Goal: Transaction & Acquisition: Subscribe to service/newsletter

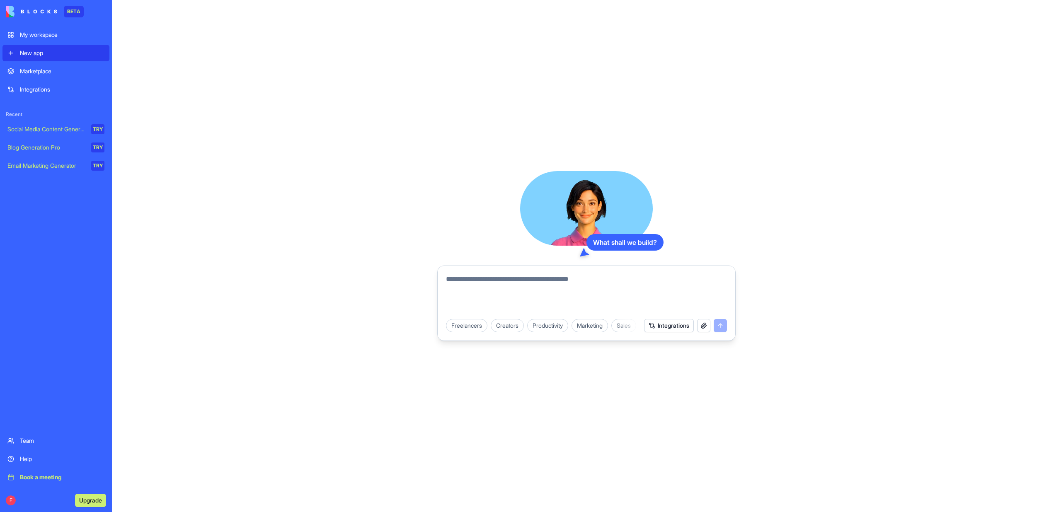
click at [42, 471] on link "Book a meeting" at bounding box center [55, 477] width 107 height 17
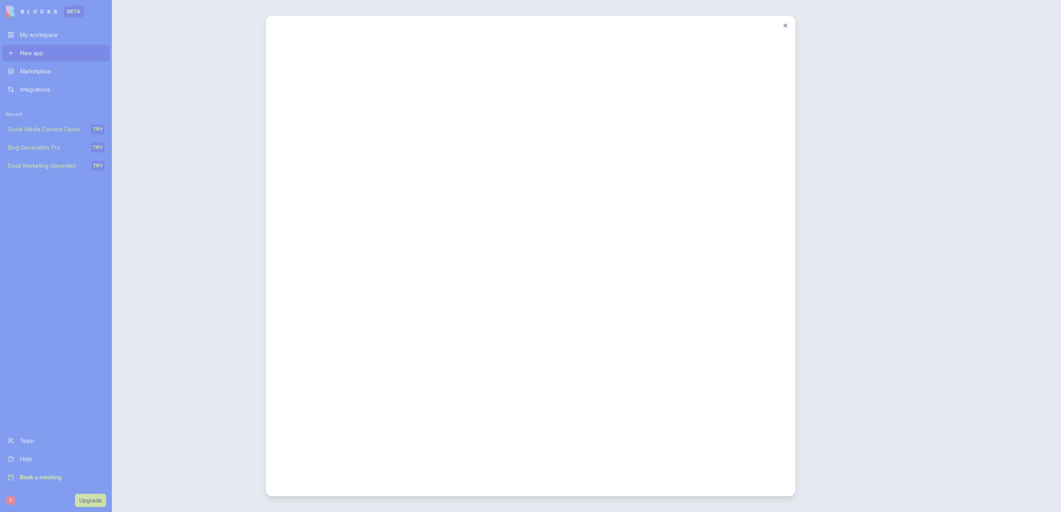
click at [890, 126] on div at bounding box center [530, 256] width 1061 height 512
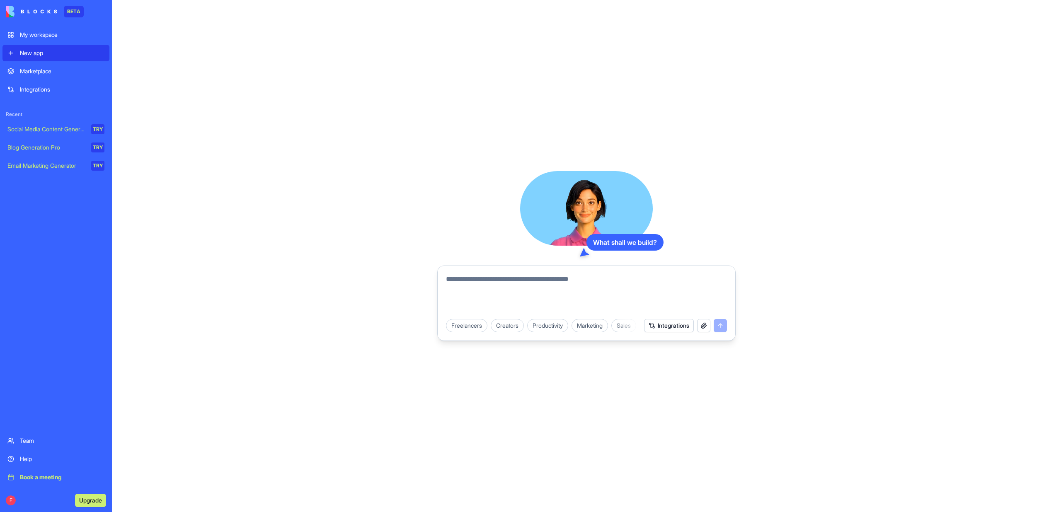
click at [26, 474] on div "Book a meeting" at bounding box center [62, 477] width 85 height 8
click at [54, 474] on div "Book a meeting" at bounding box center [62, 477] width 85 height 8
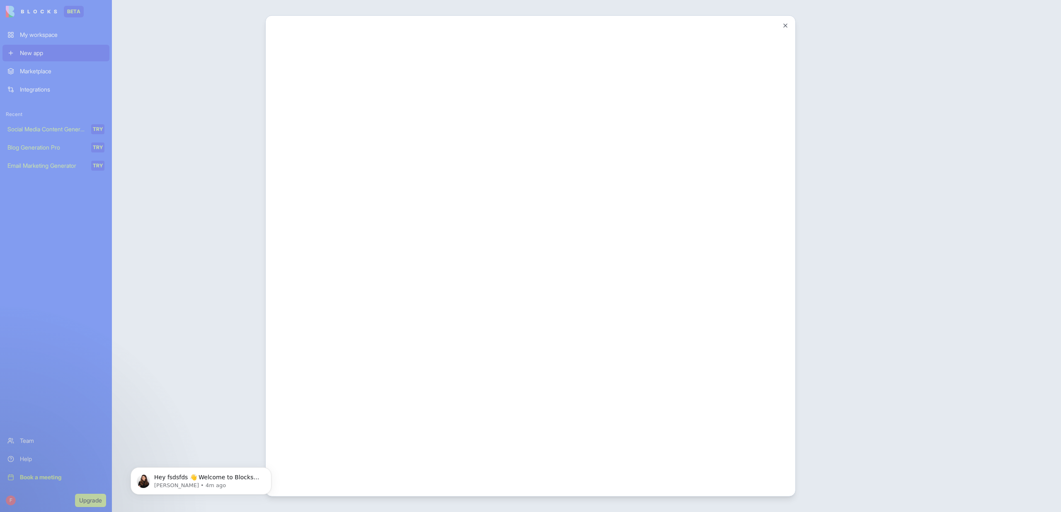
click at [127, 273] on div at bounding box center [530, 256] width 1061 height 512
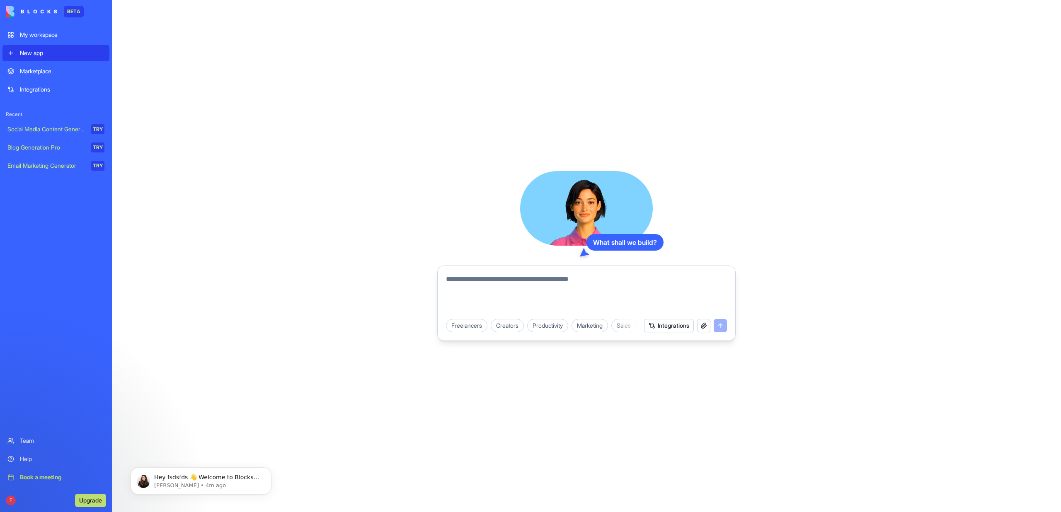
click at [87, 495] on button "Upgrade" at bounding box center [90, 500] width 31 height 13
